Goal: Navigation & Orientation: Find specific page/section

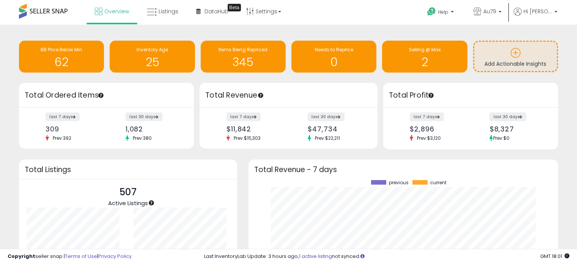
scroll to position [105, 295]
click at [161, 9] on span "Listings" at bounding box center [169, 12] width 20 height 8
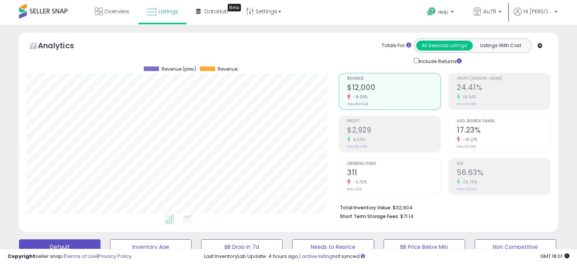
scroll to position [155, 312]
click at [161, 9] on span "Listings" at bounding box center [169, 12] width 20 height 8
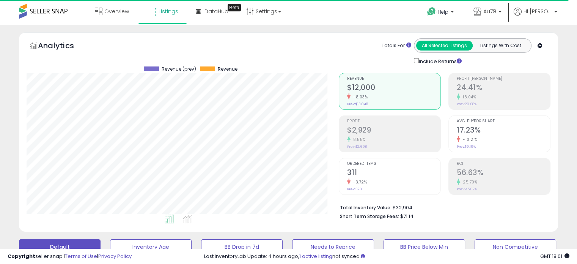
scroll to position [155, 312]
click at [112, 8] on span "Overview" at bounding box center [116, 12] width 25 height 8
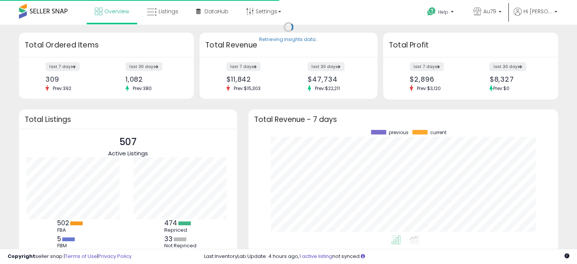
scroll to position [105, 295]
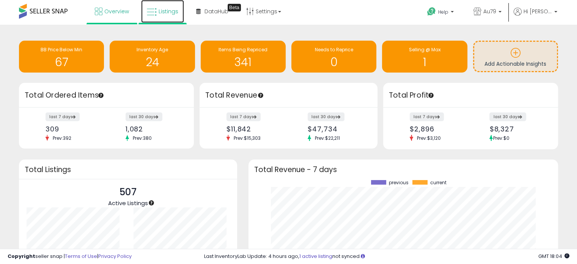
click at [154, 9] on icon at bounding box center [152, 12] width 10 height 10
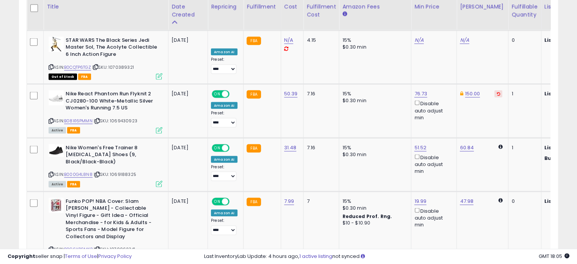
scroll to position [1587, 0]
